Goal: Check status: Check status

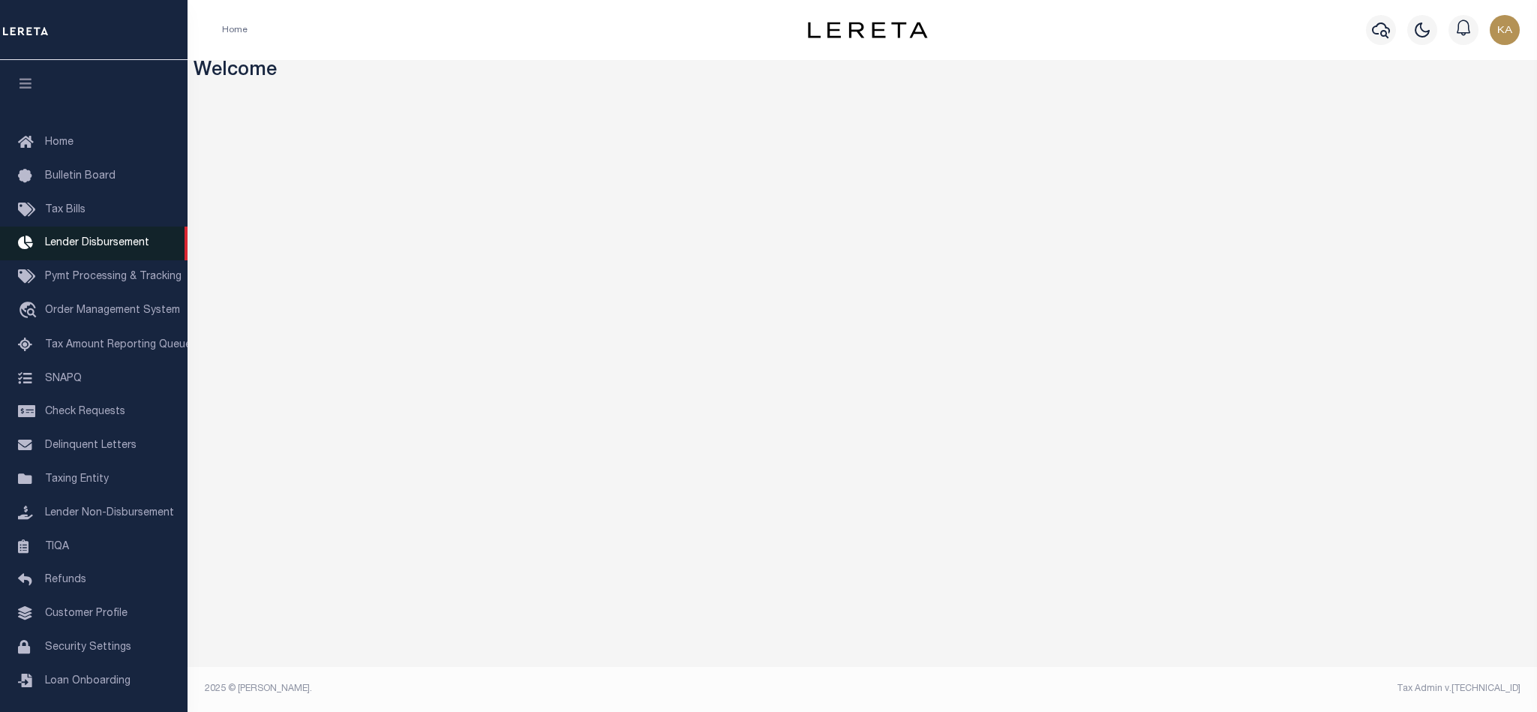
click at [122, 247] on span "Lender Disbursement" at bounding box center [97, 243] width 104 height 10
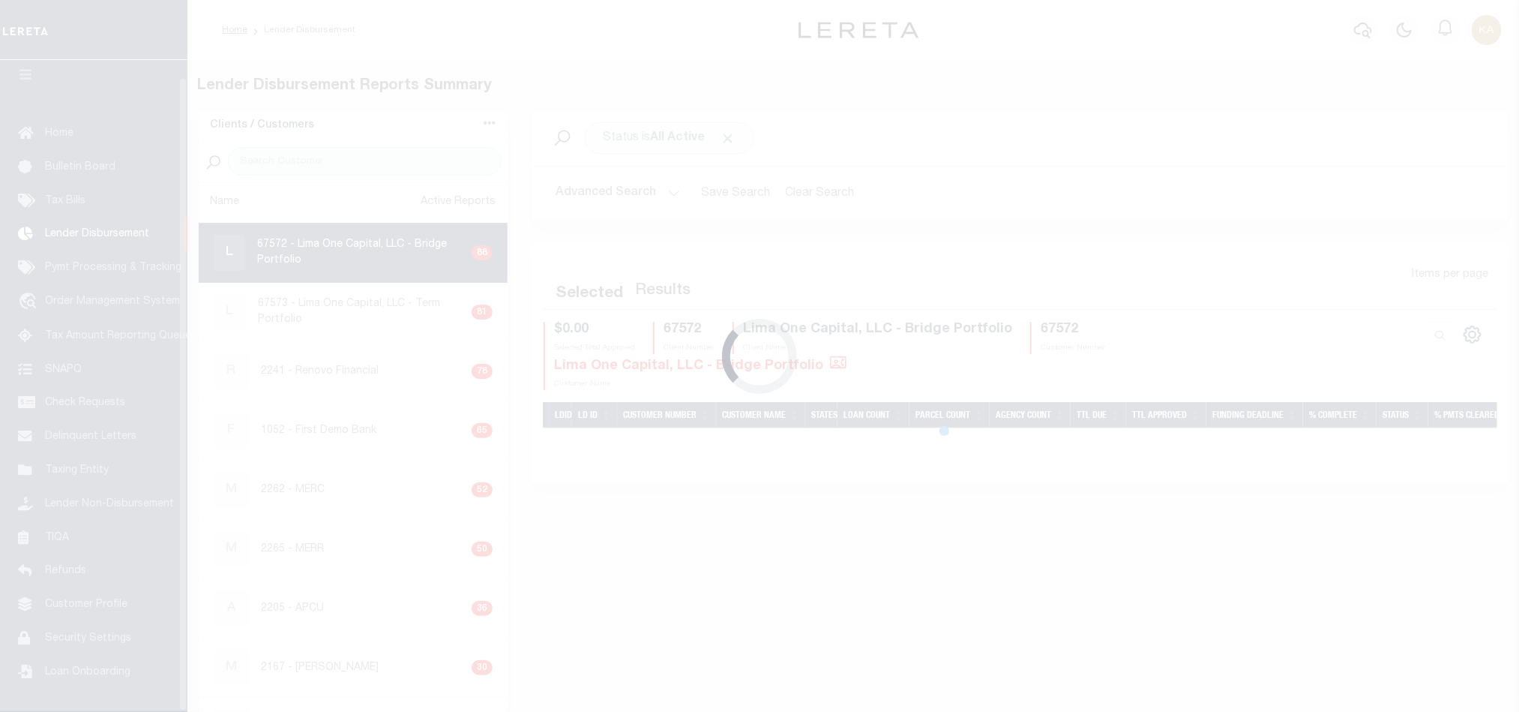
scroll to position [18, 0]
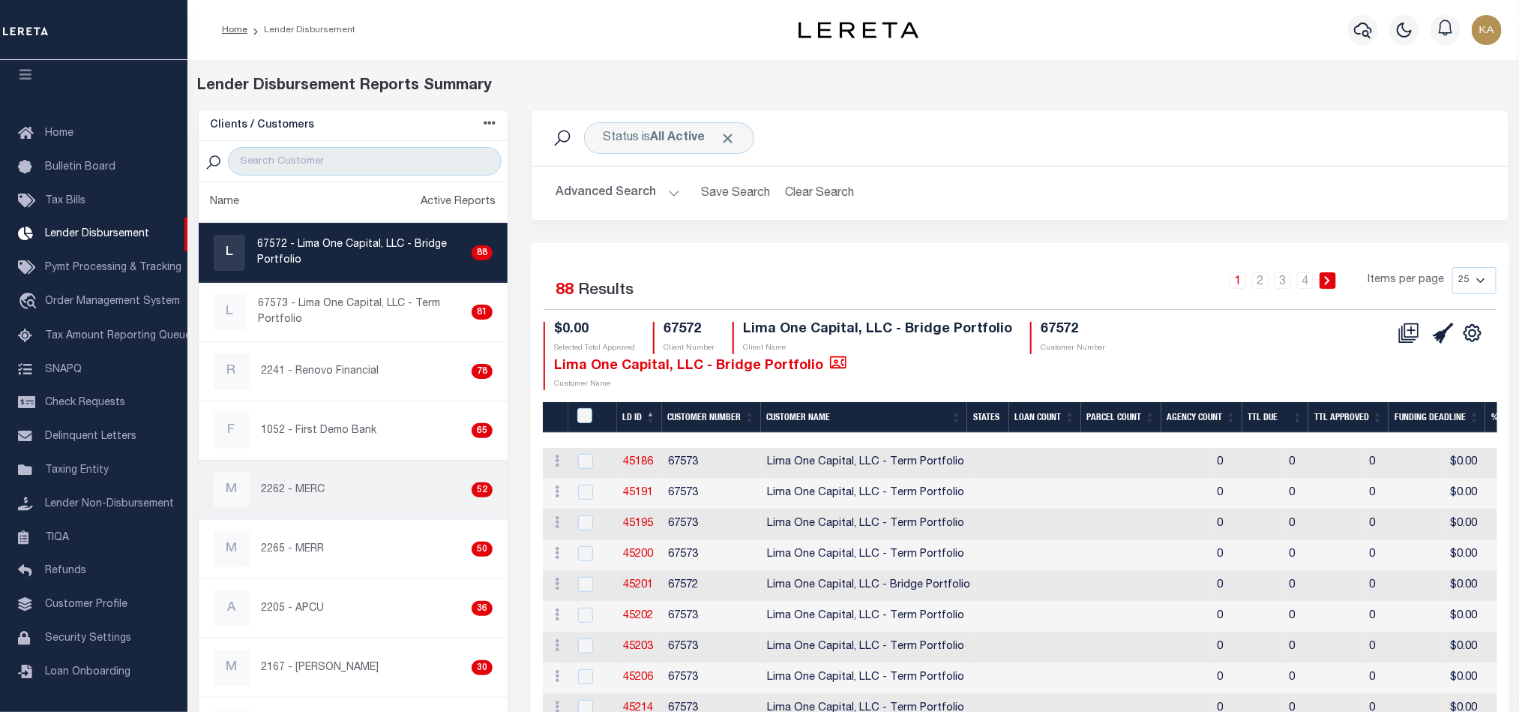
click at [254, 514] on link "M 2262 - MERC 52" at bounding box center [354, 489] width 310 height 58
checkbox input "true"
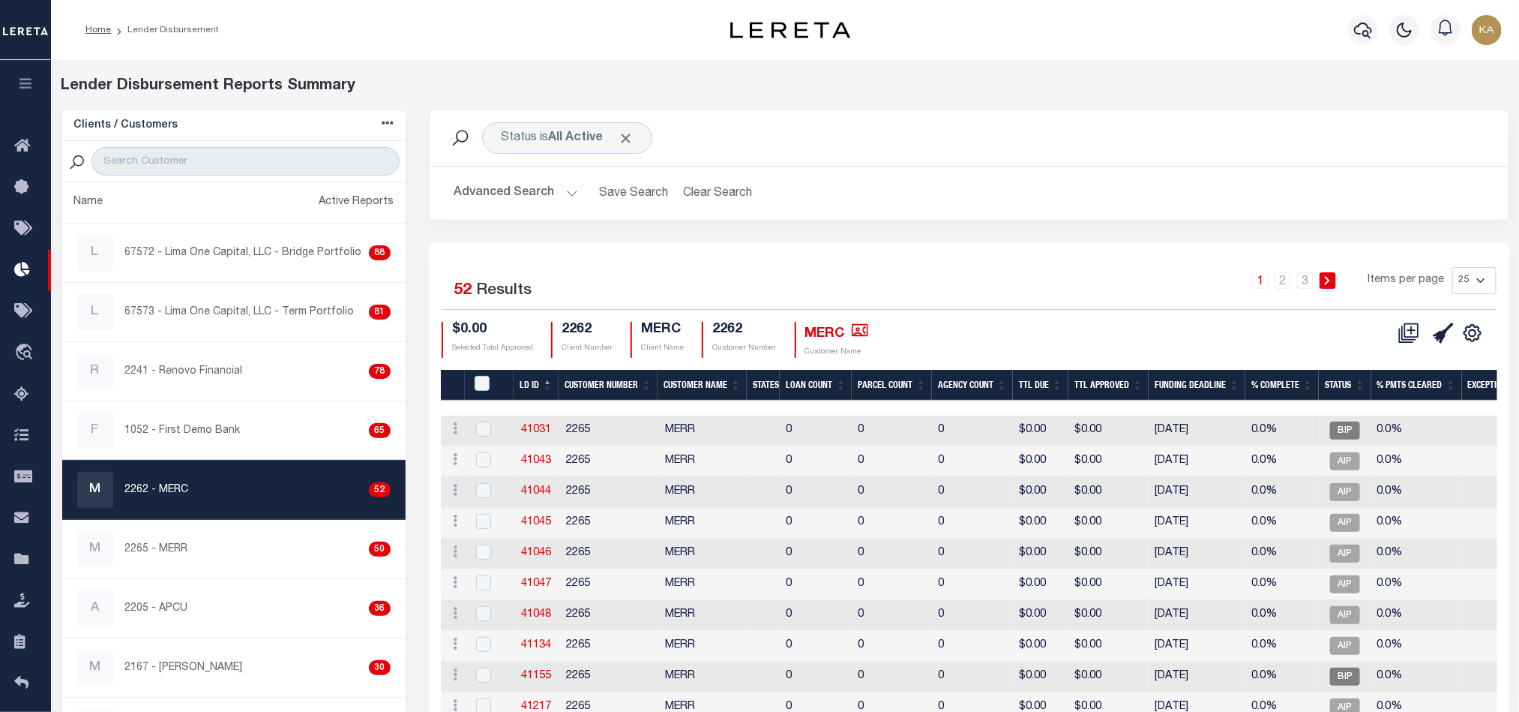
click at [682, 428] on td "MERR" at bounding box center [703, 430] width 89 height 31
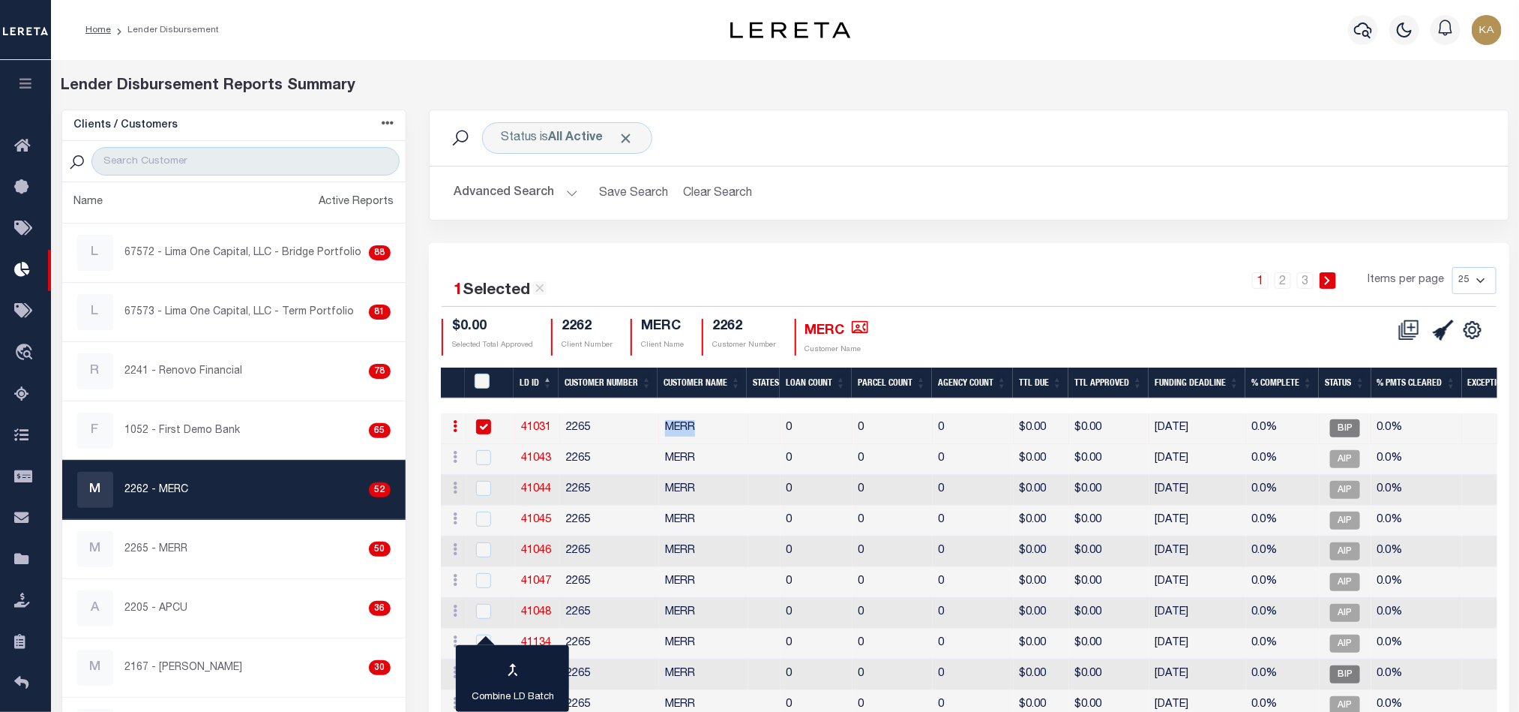
click at [682, 428] on td "MERR" at bounding box center [703, 428] width 89 height 31
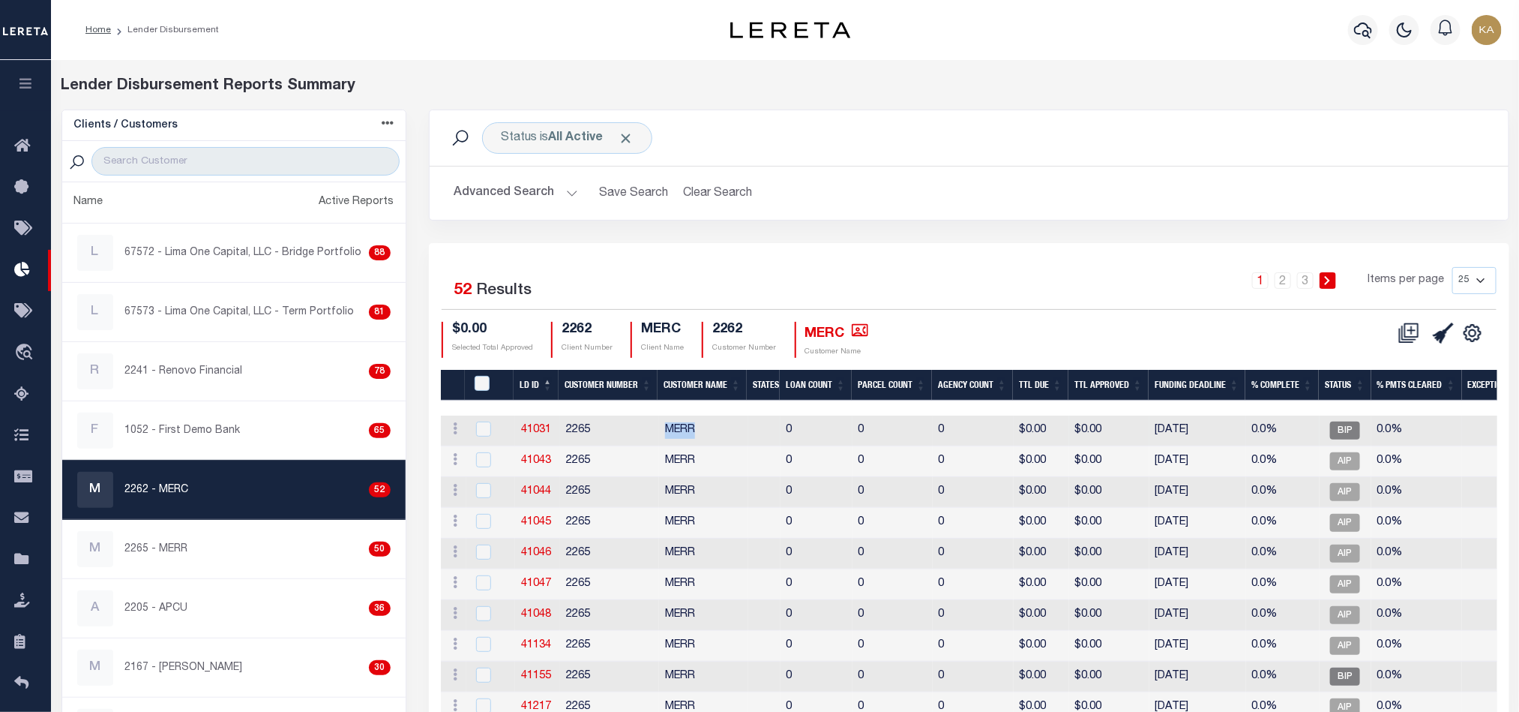
drag, startPoint x: 1224, startPoint y: 439, endPoint x: 1150, endPoint y: 426, distance: 75.3
click at [1150, 426] on td "[DATE]" at bounding box center [1198, 430] width 97 height 31
checkbox input "true"
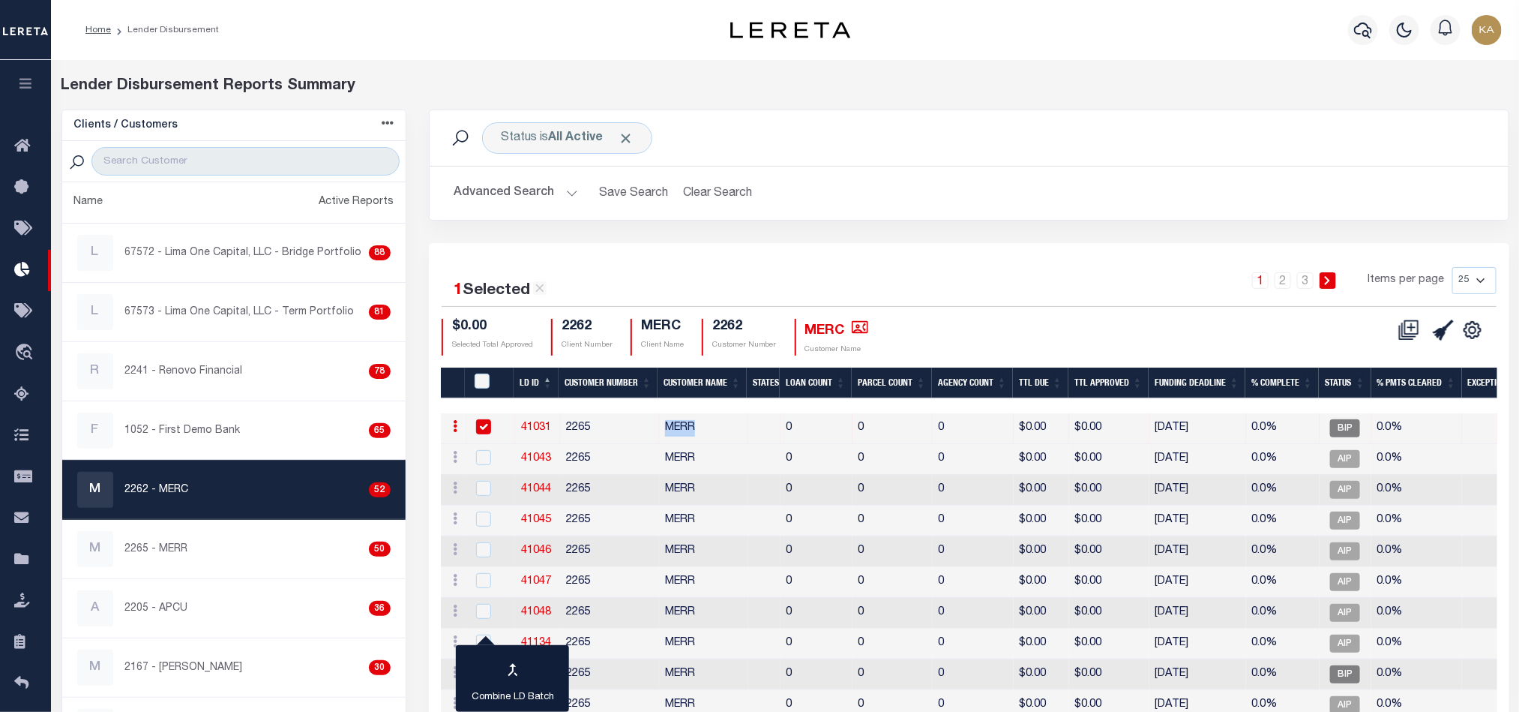
click at [538, 426] on link "41031" at bounding box center [536, 427] width 30 height 10
checkbox input "true"
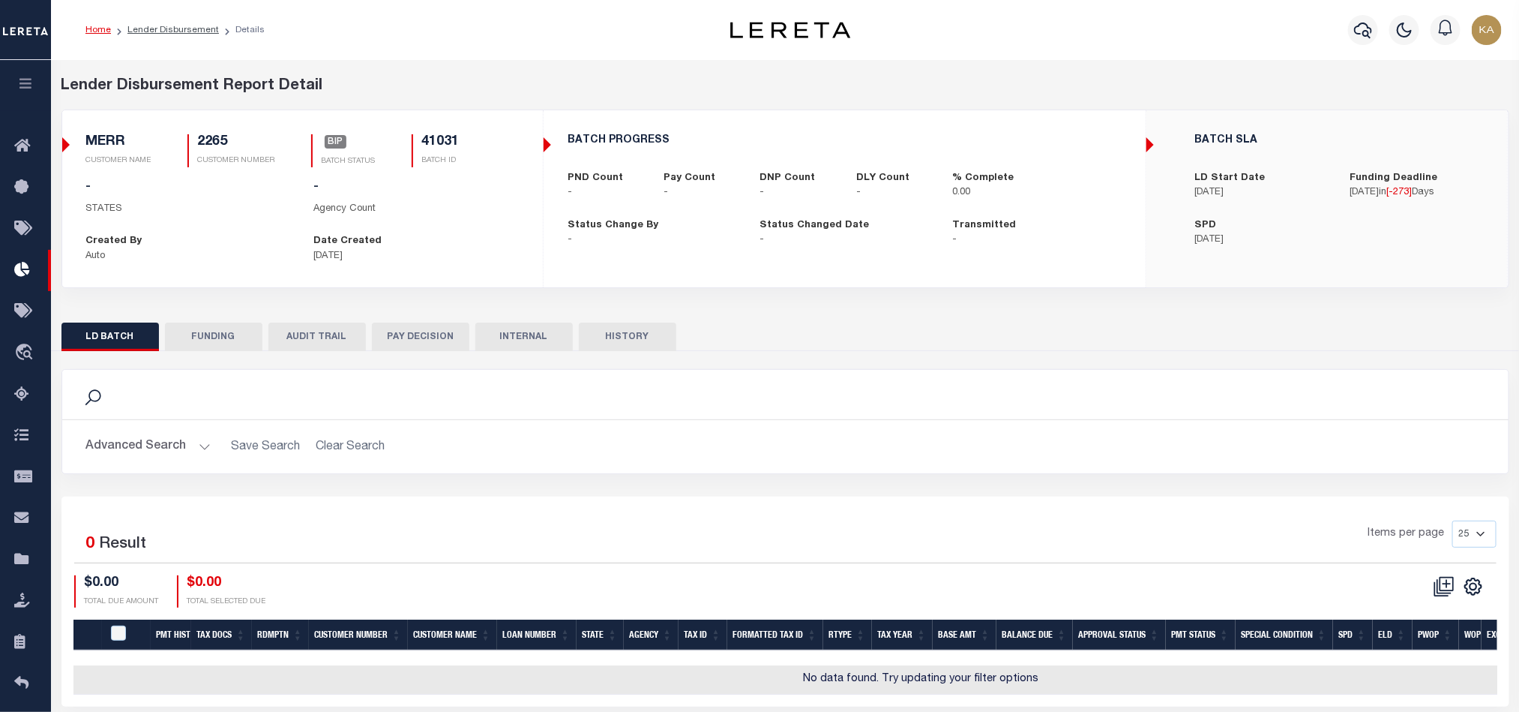
checkbox input "true"
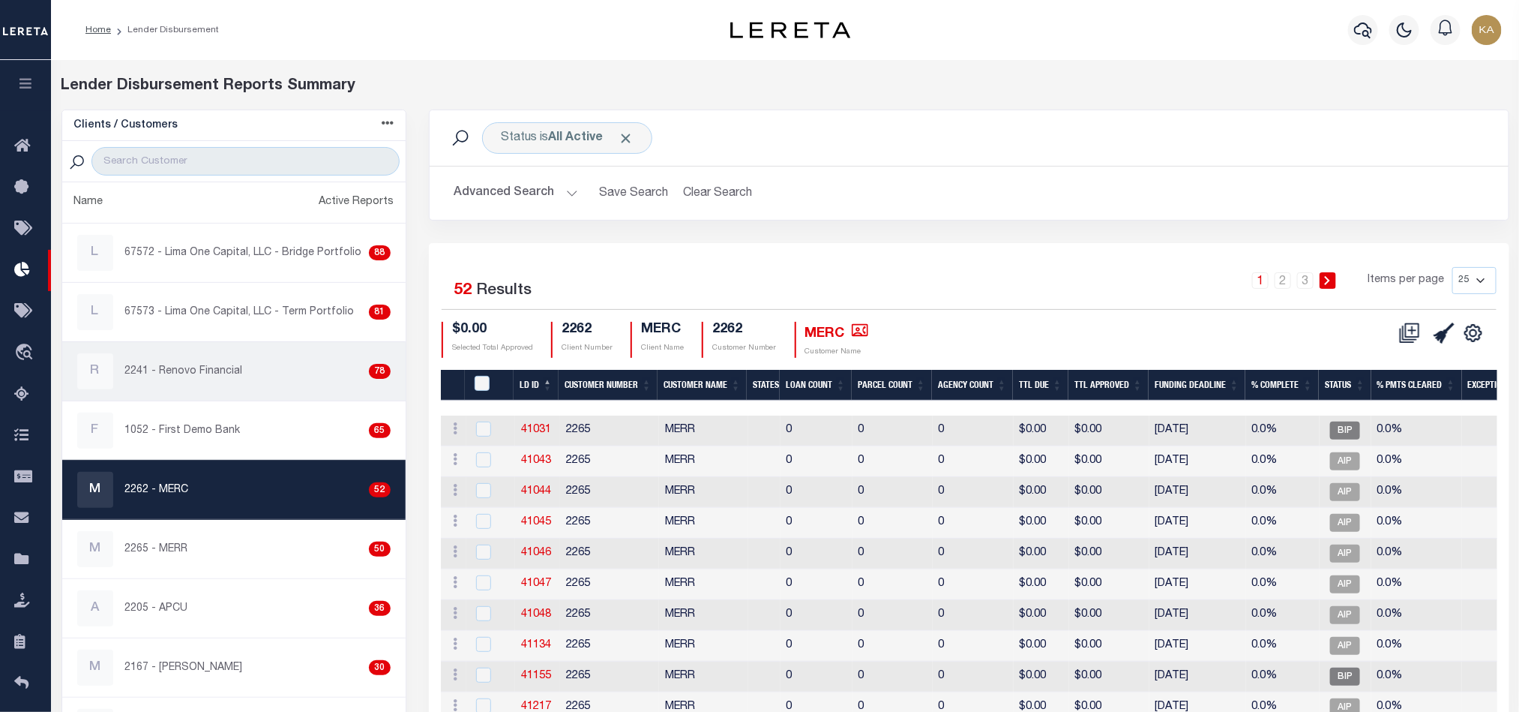
click at [196, 371] on p "2241 - Renovo Financial" at bounding box center [184, 372] width 118 height 16
checkbox input "true"
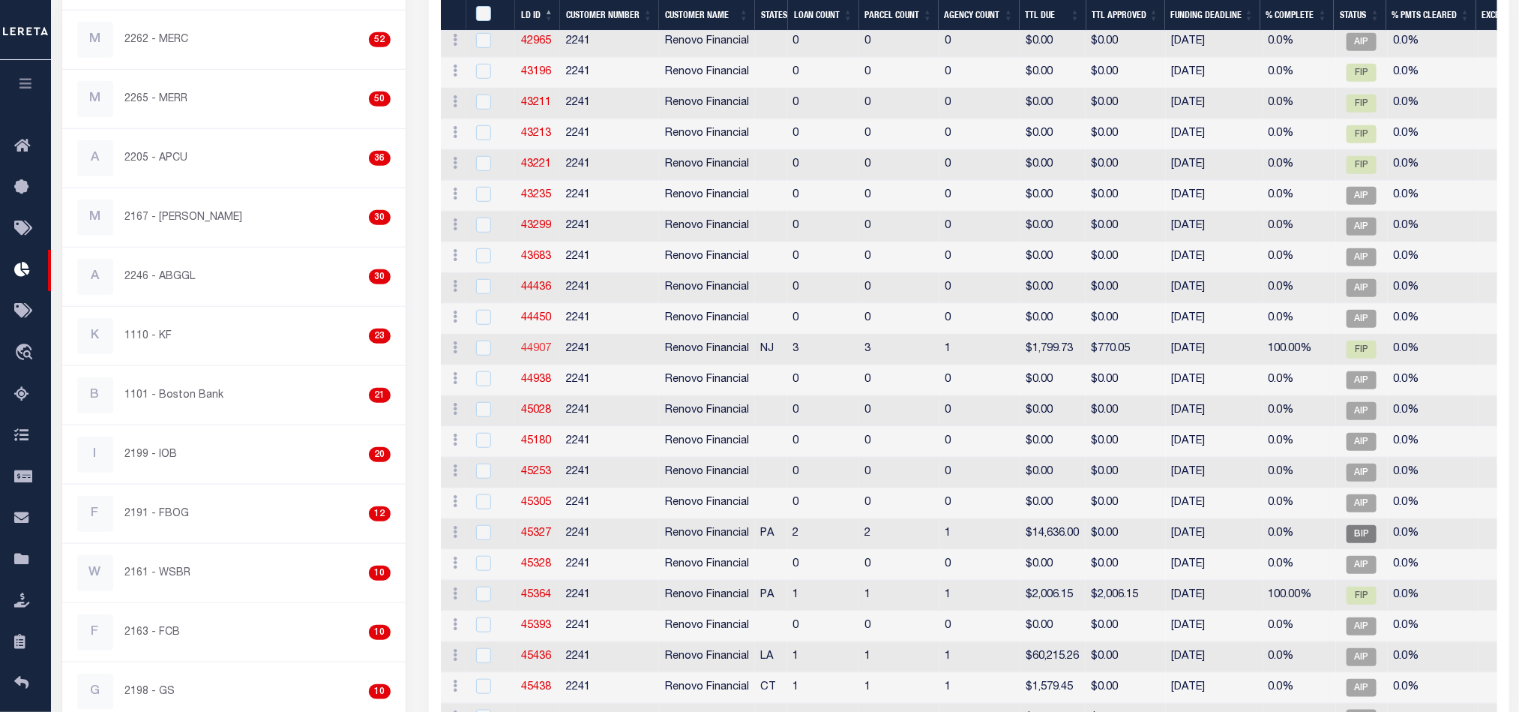
click at [536, 354] on link "44907" at bounding box center [536, 348] width 30 height 10
checkbox input "true"
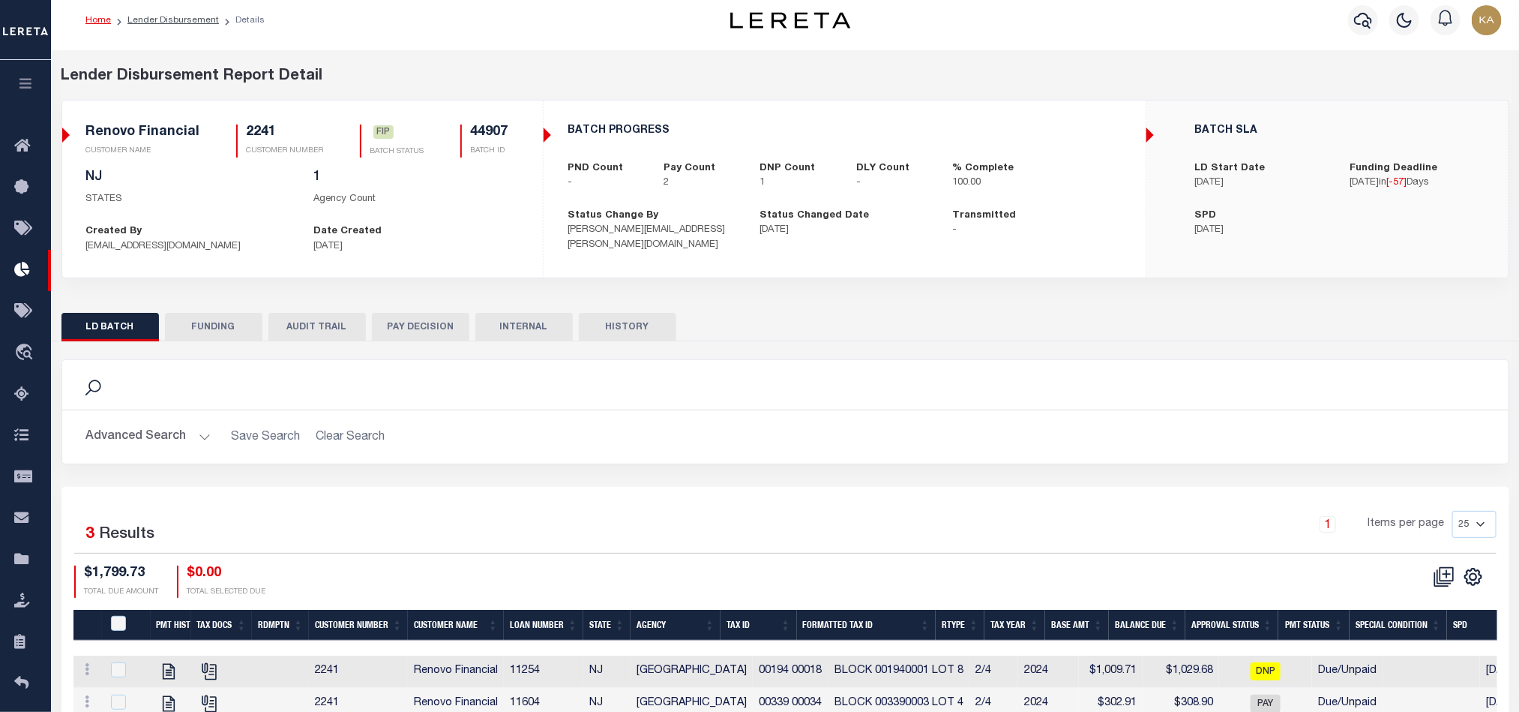
checkbox input "true"
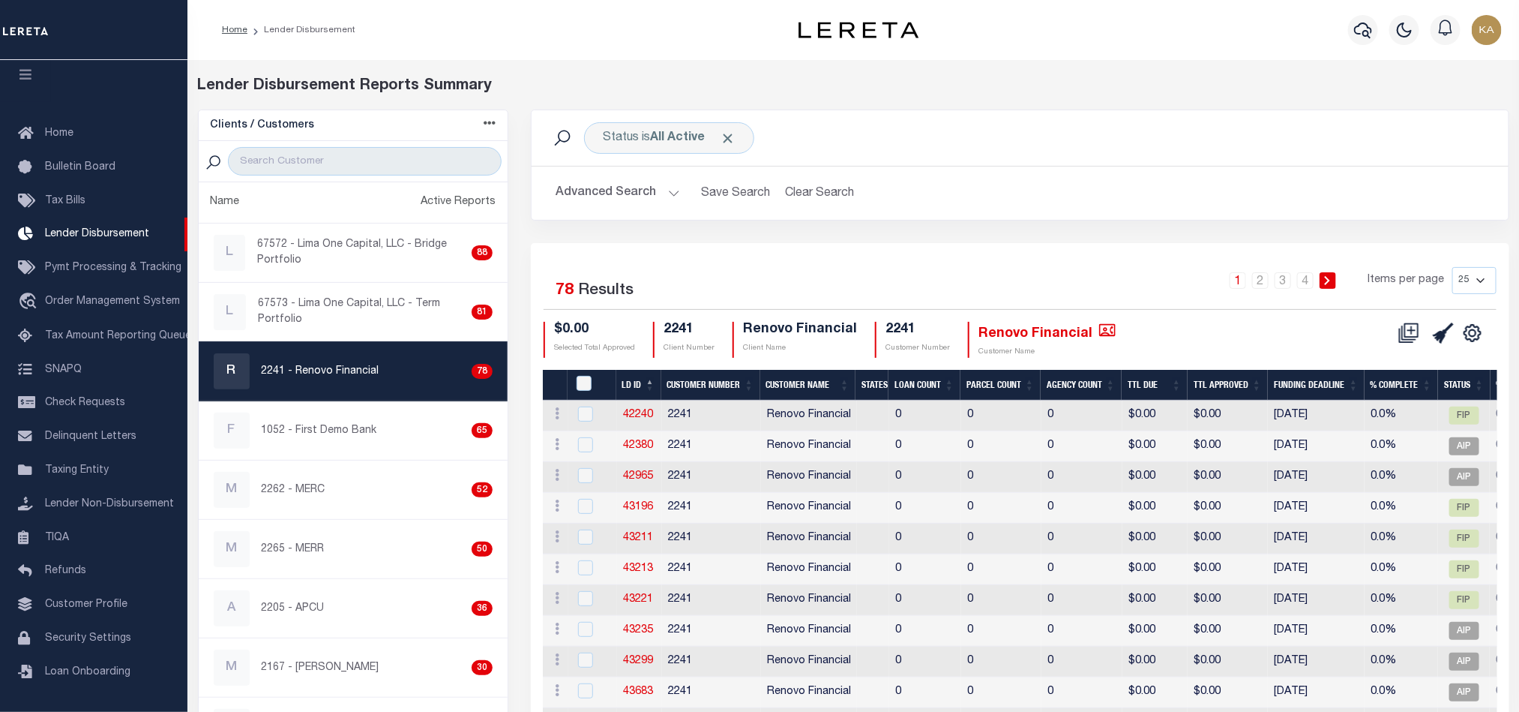
scroll to position [589, 0]
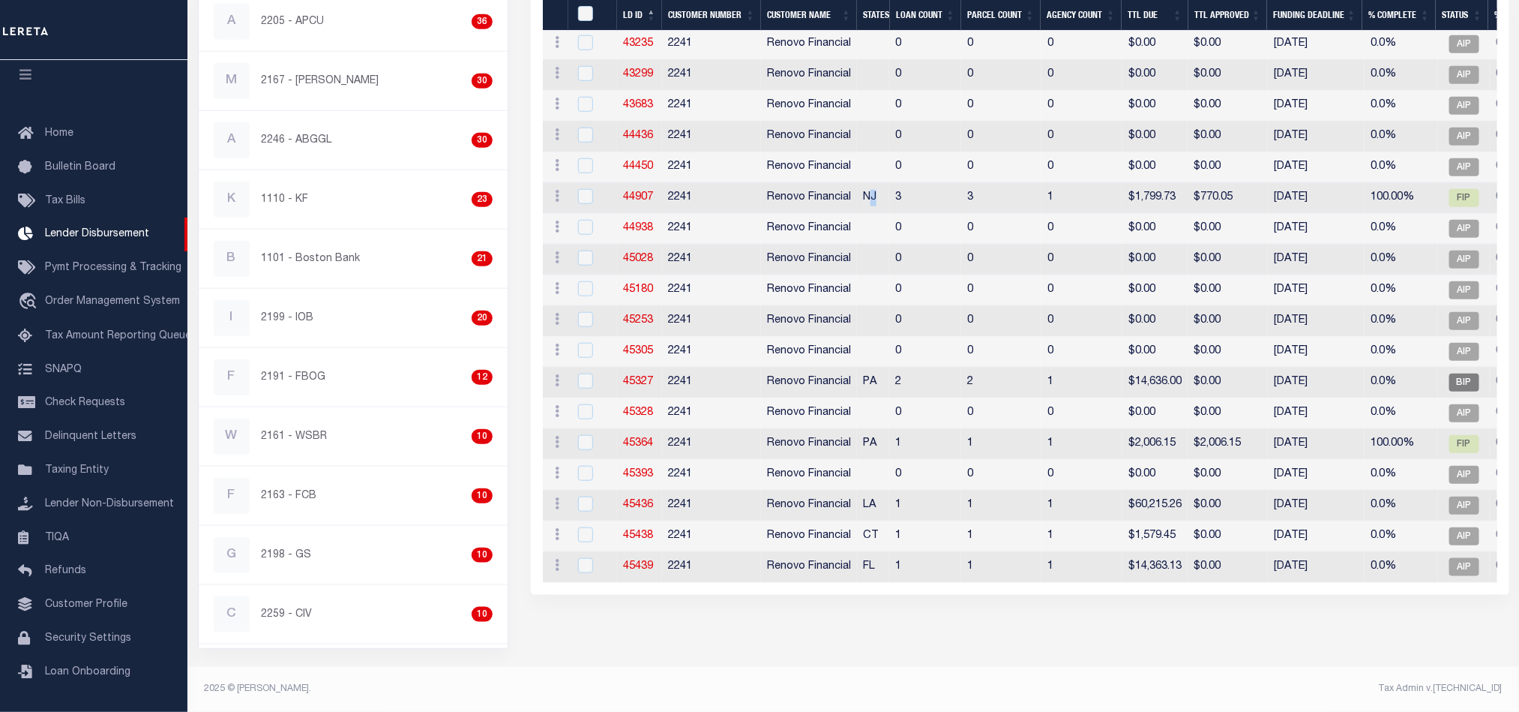
drag, startPoint x: 880, startPoint y: 209, endPoint x: 871, endPoint y: 205, distance: 10.1
click at [871, 205] on td "NJ" at bounding box center [873, 198] width 32 height 31
checkbox input "true"
